Goal: Use online tool/utility: Utilize a website feature to perform a specific function

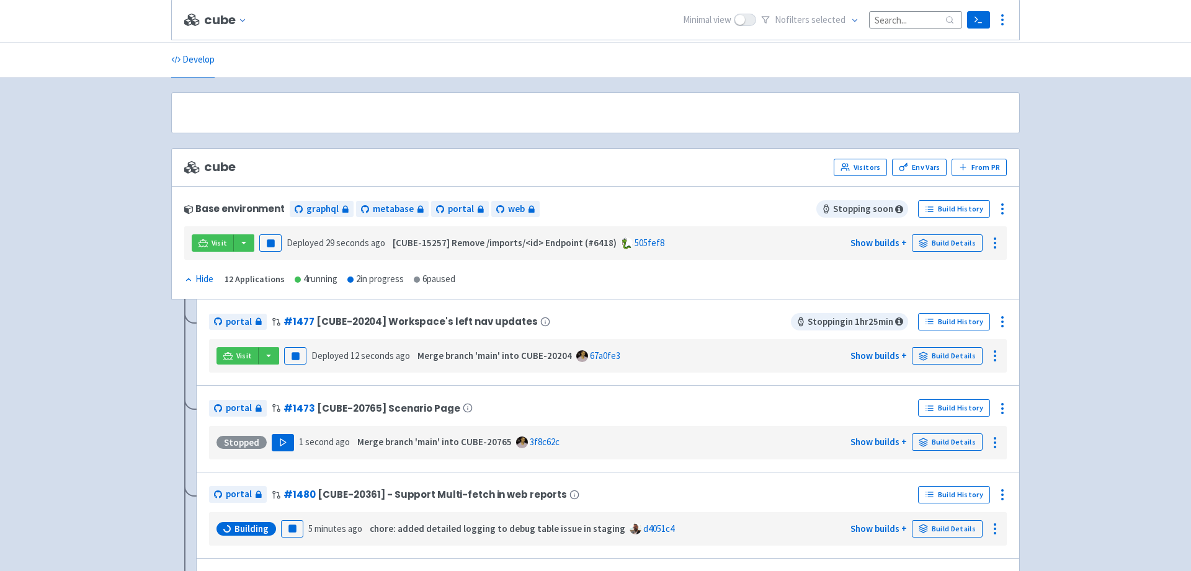
scroll to position [249, 0]
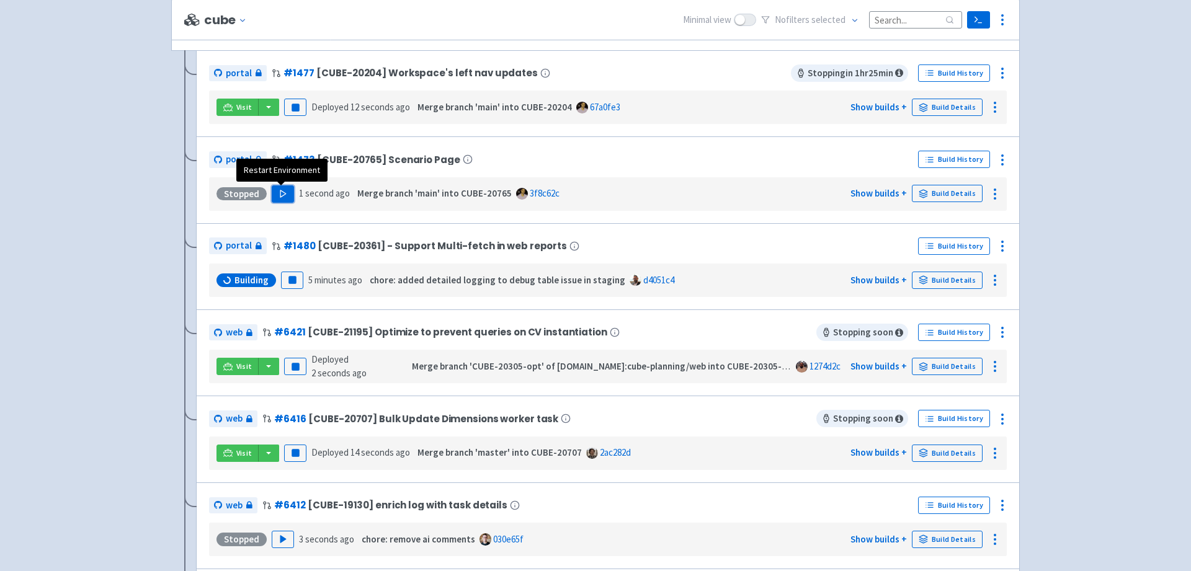
click at [282, 197] on icon "button" at bounding box center [282, 193] width 9 height 9
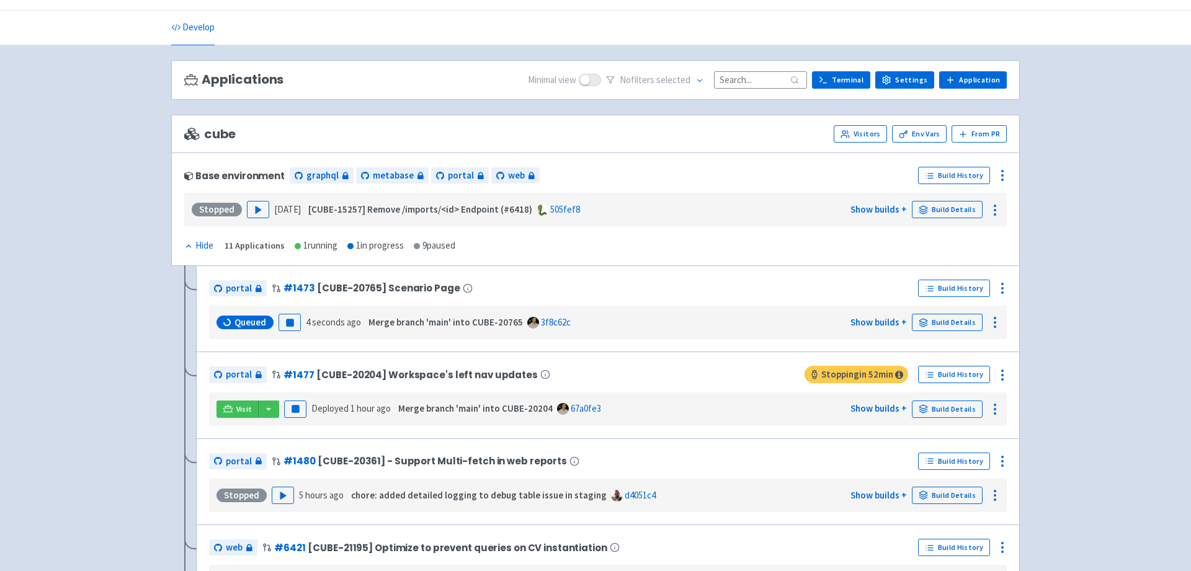
scroll to position [30, 0]
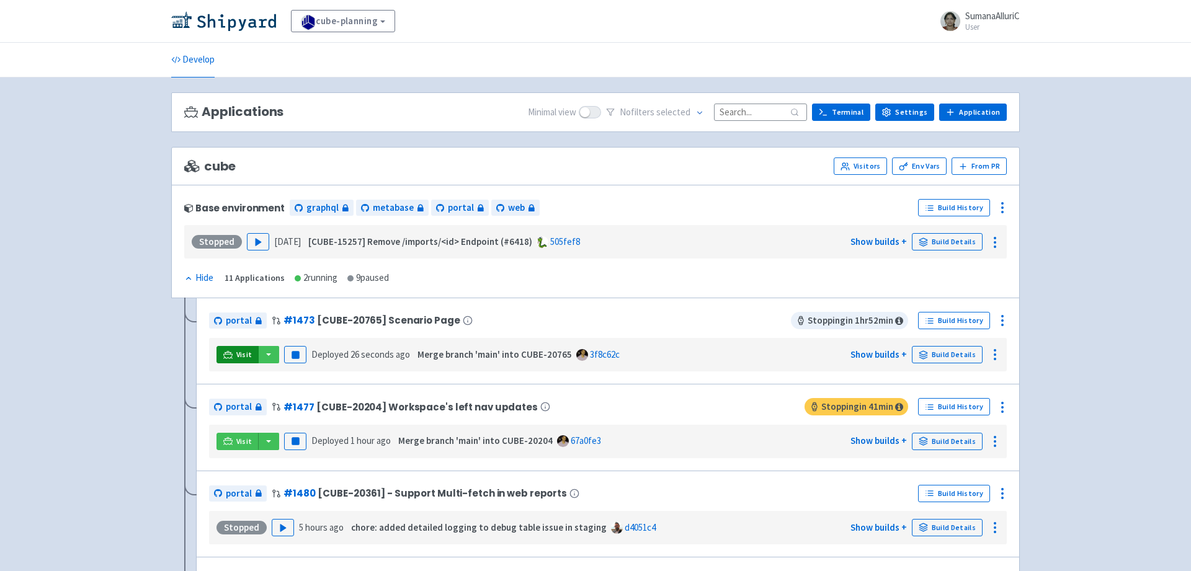
click at [232, 357] on icon at bounding box center [227, 354] width 9 height 9
